Goal: Transaction & Acquisition: Obtain resource

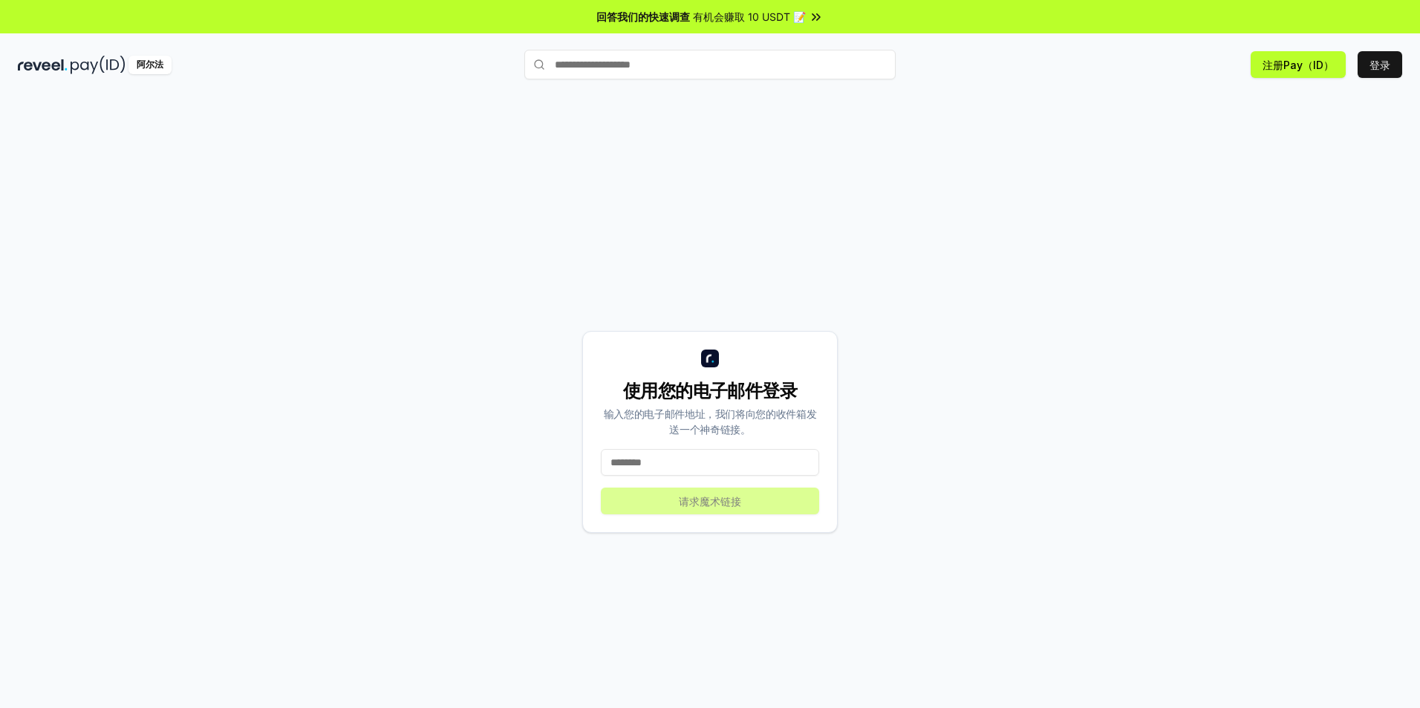
click at [659, 460] on input at bounding box center [710, 462] width 218 height 27
type input "**********"
click at [643, 495] on button "请求魔术链接" at bounding box center [710, 501] width 218 height 27
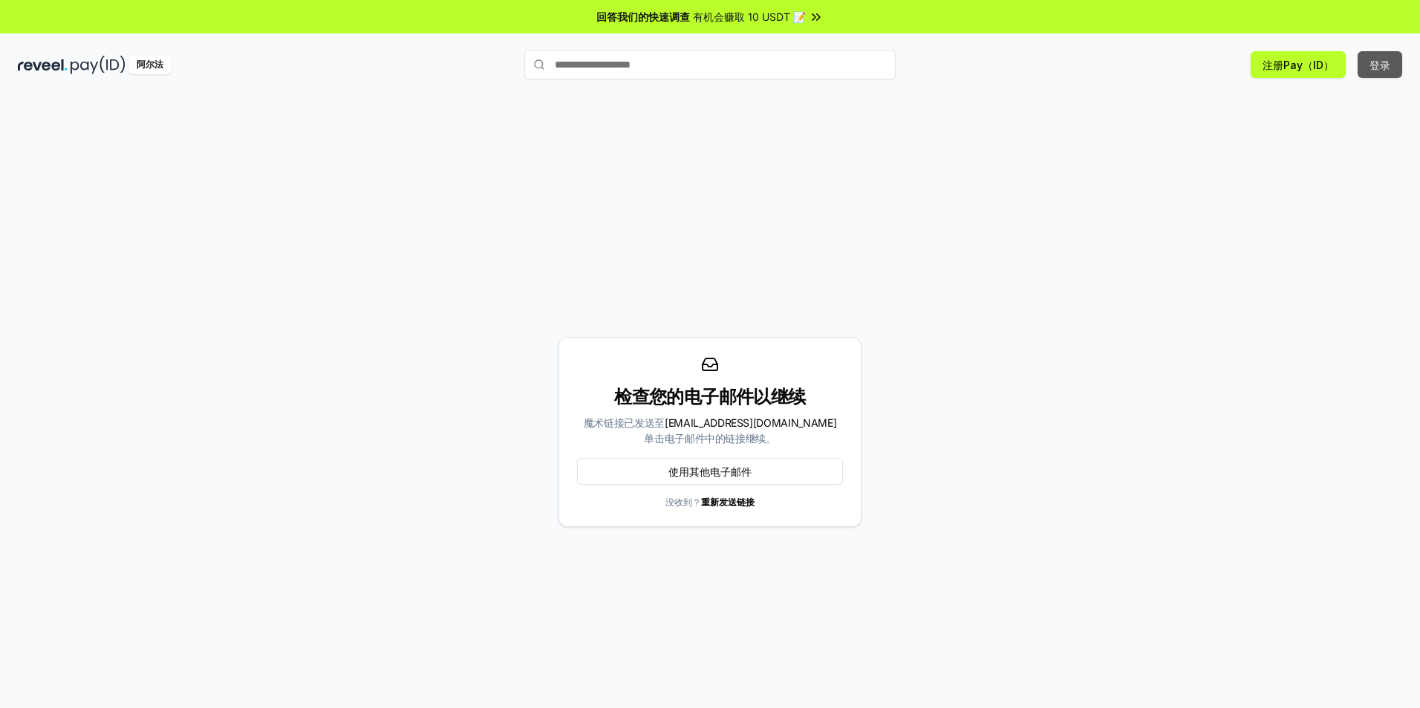
click at [1391, 59] on button "登录" at bounding box center [1379, 64] width 45 height 27
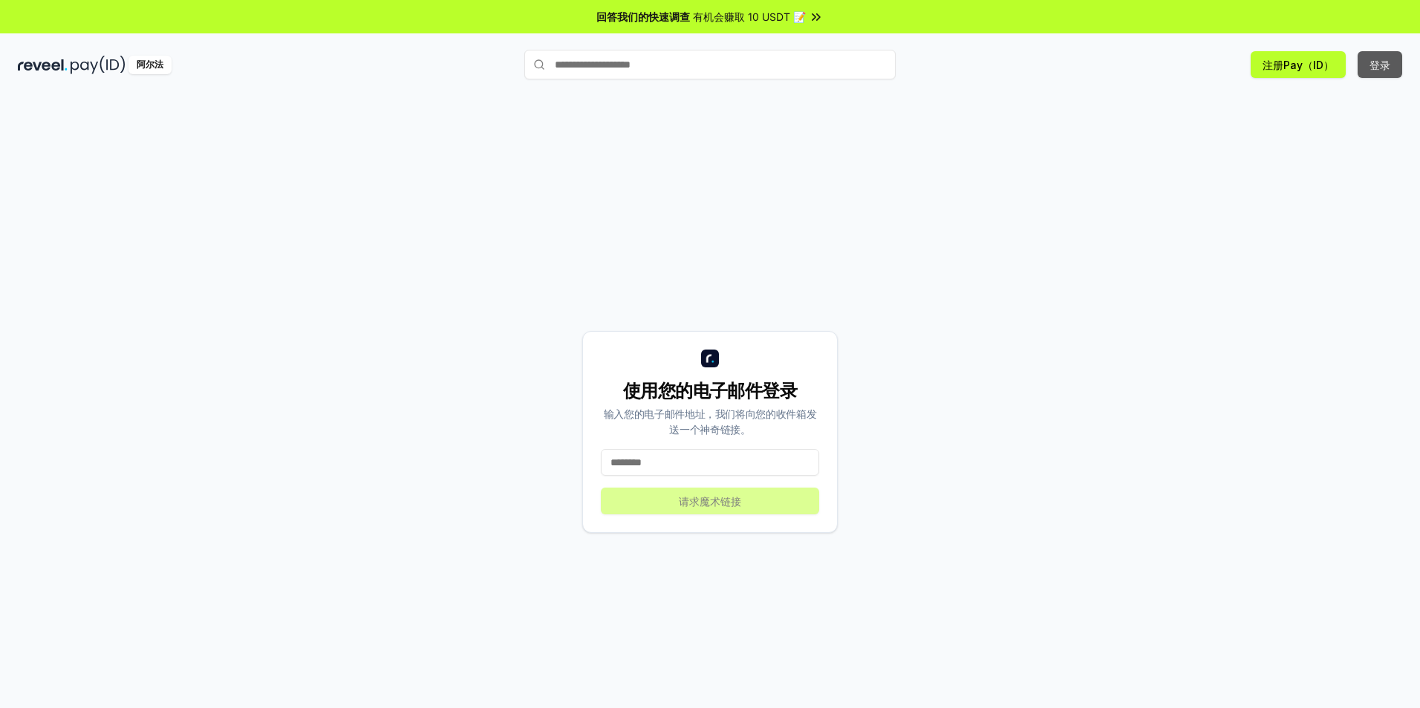
click at [1371, 62] on button "登录" at bounding box center [1379, 64] width 45 height 27
click at [1305, 65] on button "注册Pay（ID）" at bounding box center [1297, 64] width 95 height 27
